Goal: Transaction & Acquisition: Obtain resource

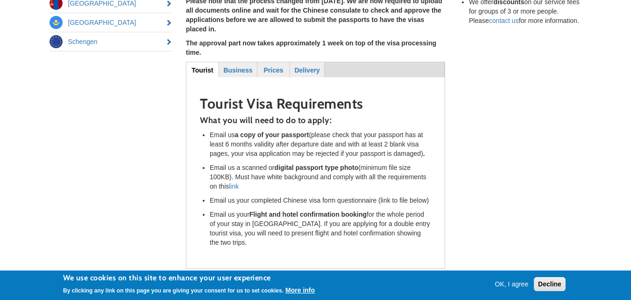
scroll to position [262, 0]
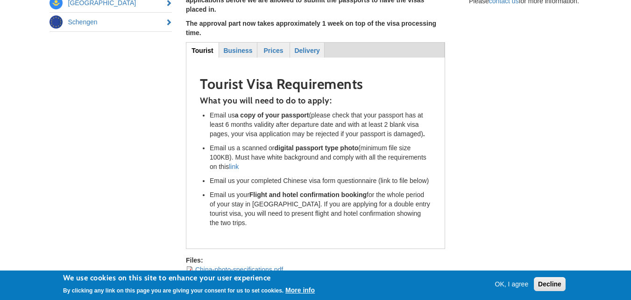
click at [52, 167] on div "Quick Links Russia China India Saudi Arabia Angola Nigeria Belarus Mongolia Kaz…" at bounding box center [316, 48] width 547 height 469
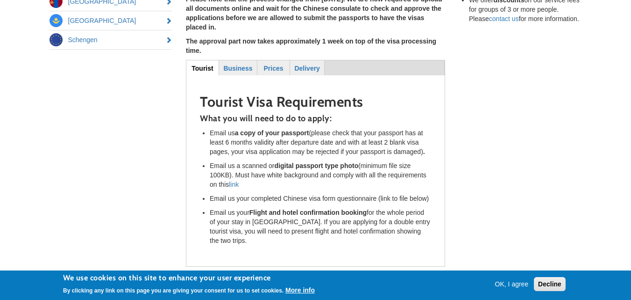
click at [76, 188] on div "Quick Links Russia China India Saudi Arabia Angola Nigeria Belarus Mongolia Kaz…" at bounding box center [316, 66] width 547 height 469
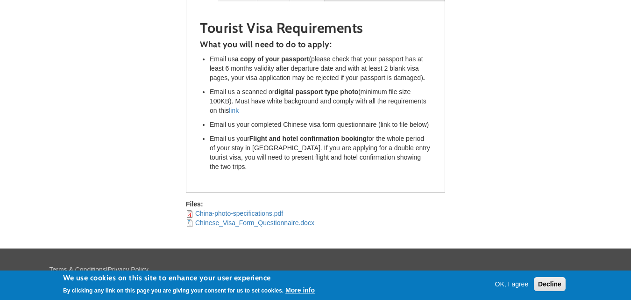
scroll to position [336, 0]
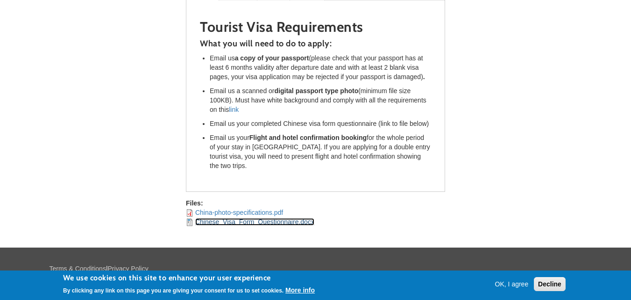
click at [239, 218] on link "Chinese_Visa_Form_Questionnaire.docx" at bounding box center [254, 221] width 119 height 7
click at [230, 208] on link "China-photo-specifications.pdf" at bounding box center [239, 211] width 88 height 7
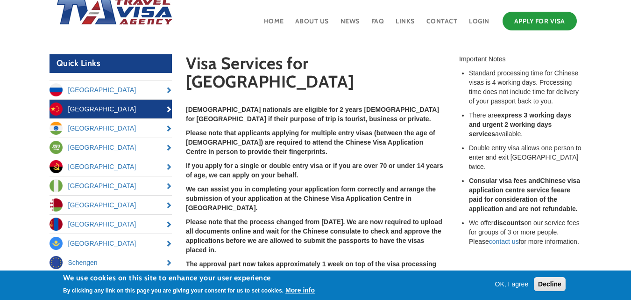
scroll to position [37, 0]
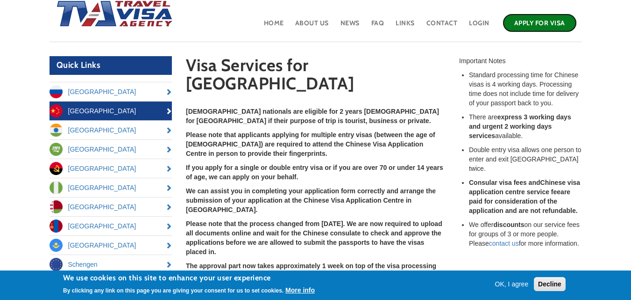
click at [534, 25] on link "Apply for Visa" at bounding box center [540, 23] width 74 height 19
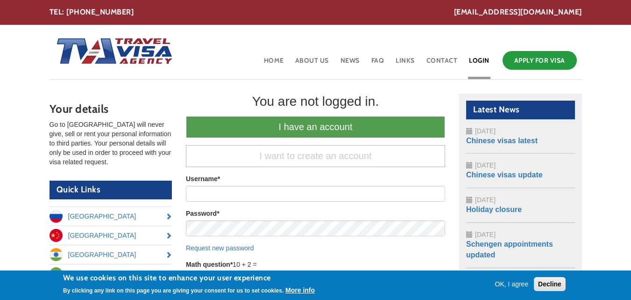
click at [8, 131] on body "Skip to main content office@travelvisaagency.co.uk TEL: 020 8216 5849 Toggle na…" at bounding box center [315, 265] width 631 height 531
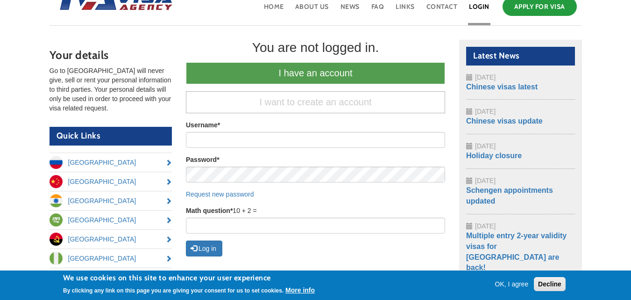
scroll to position [56, 0]
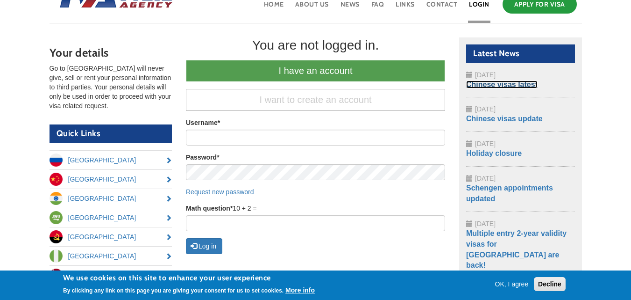
click at [486, 85] on link "Chinese visas latest" at bounding box center [501, 84] width 71 height 8
click at [11, 163] on body "Skip to main content office@travelvisaagency.co.uk TEL: 020 8216 5849 Toggle na…" at bounding box center [315, 209] width 631 height 531
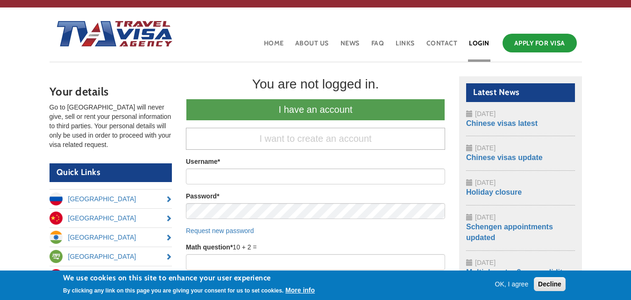
scroll to position [19, 0]
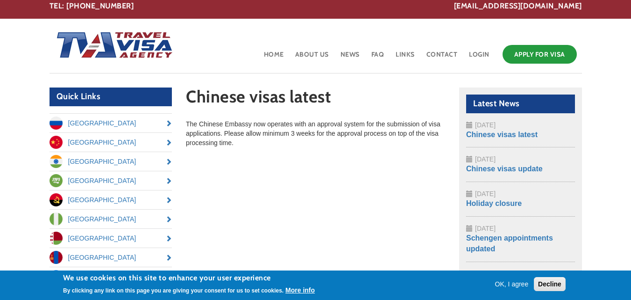
click at [14, 139] on body "Skip to main content office@travelvisaagency.co.uk TEL: 020 8216 5849 Toggle na…" at bounding box center [315, 238] width 631 height 489
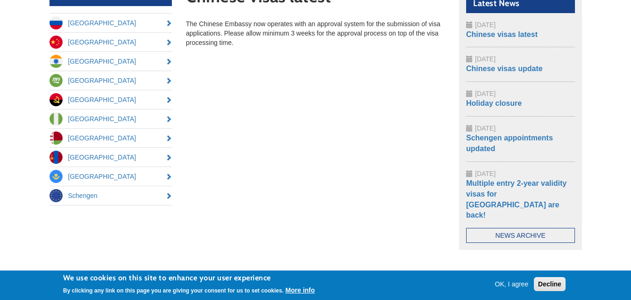
scroll to position [160, 0]
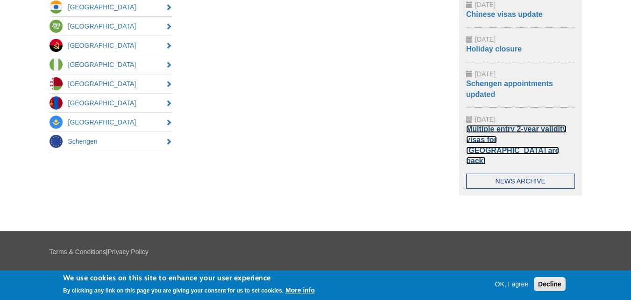
click at [488, 141] on link "Multiple entry 2-year validity visas for [GEOGRAPHIC_DATA] are back!" at bounding box center [516, 145] width 100 height 40
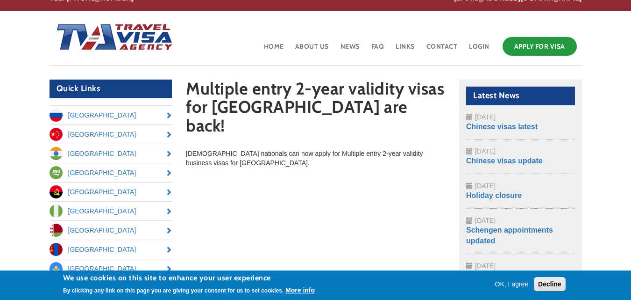
click at [14, 202] on body "Skip to main content office@travelvisaagency.co.uk TEL: 020 8216 5849 Toggle na…" at bounding box center [315, 230] width 631 height 489
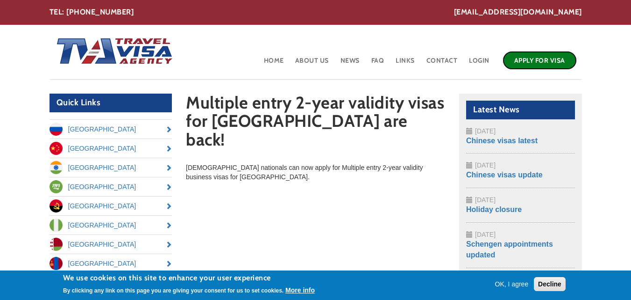
click at [536, 61] on link "Apply for Visa" at bounding box center [540, 60] width 74 height 19
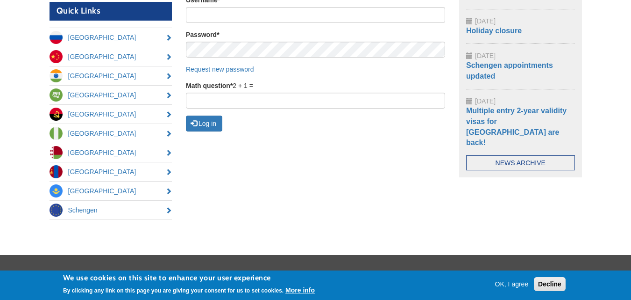
scroll to position [149, 0]
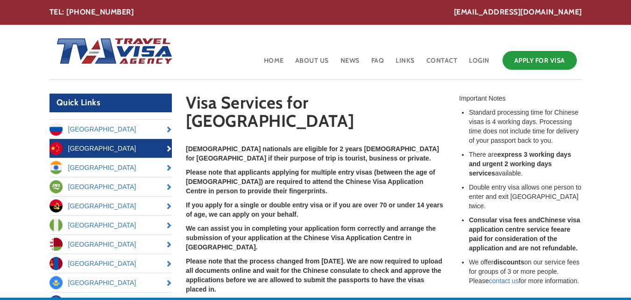
scroll to position [37, 0]
